Goal: Task Accomplishment & Management: Use online tool/utility

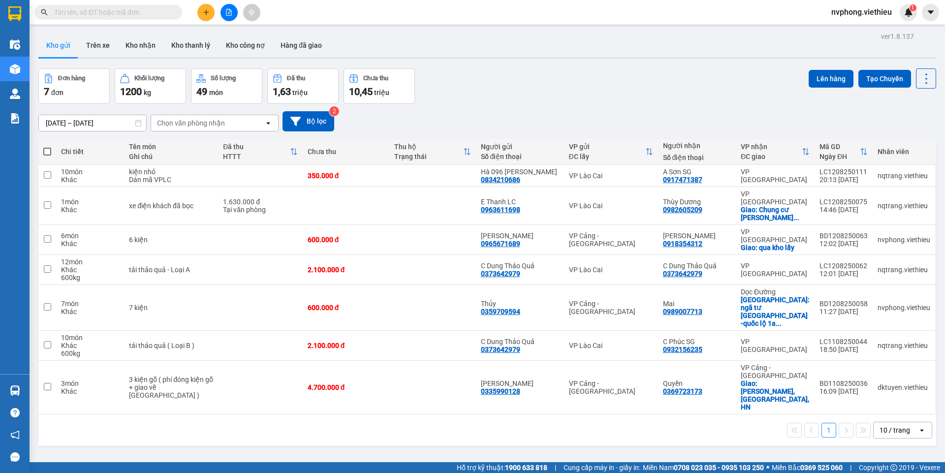
click at [190, 120] on div "Chọn văn phòng nhận" at bounding box center [191, 123] width 68 height 10
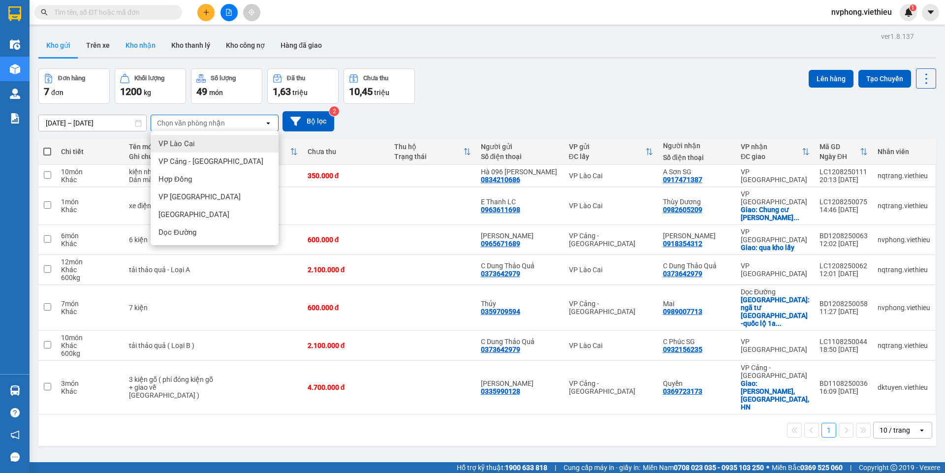
click at [148, 43] on button "Kho nhận" at bounding box center [141, 45] width 46 height 24
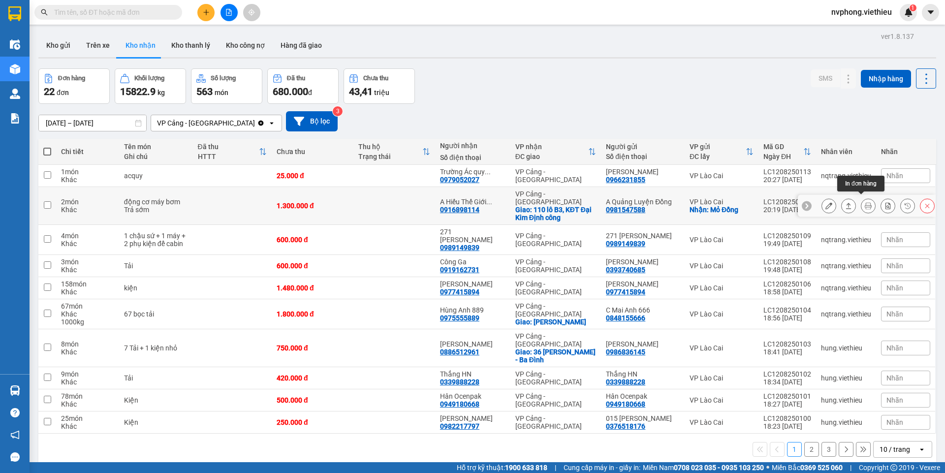
click at [864, 205] on button at bounding box center [868, 205] width 14 height 17
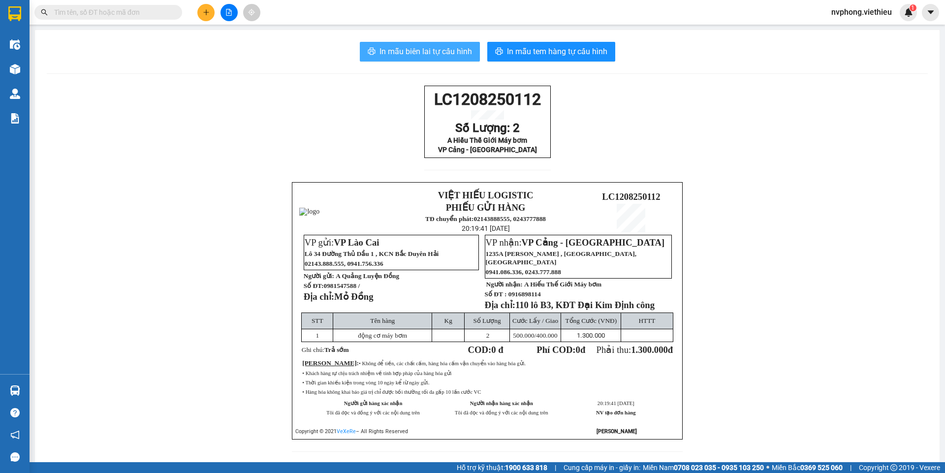
click at [407, 50] on span "In mẫu biên lai tự cấu hình" at bounding box center [425, 51] width 93 height 12
